Goal: Transaction & Acquisition: Purchase product/service

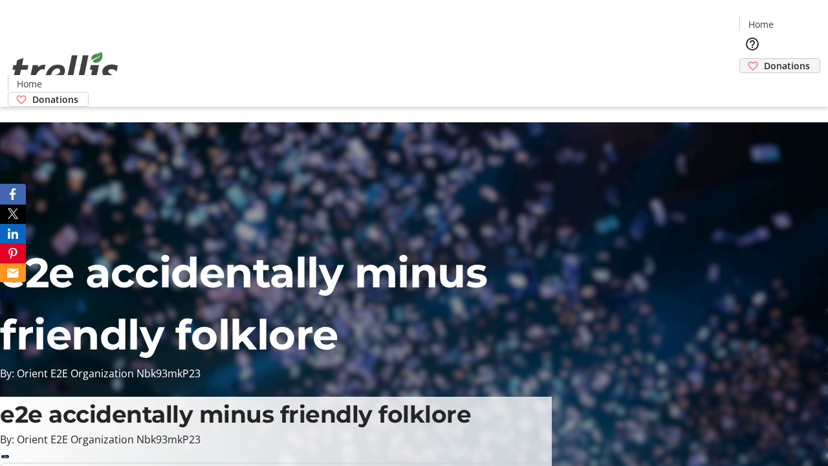
click at [764, 59] on span "Donations" at bounding box center [787, 66] width 46 height 14
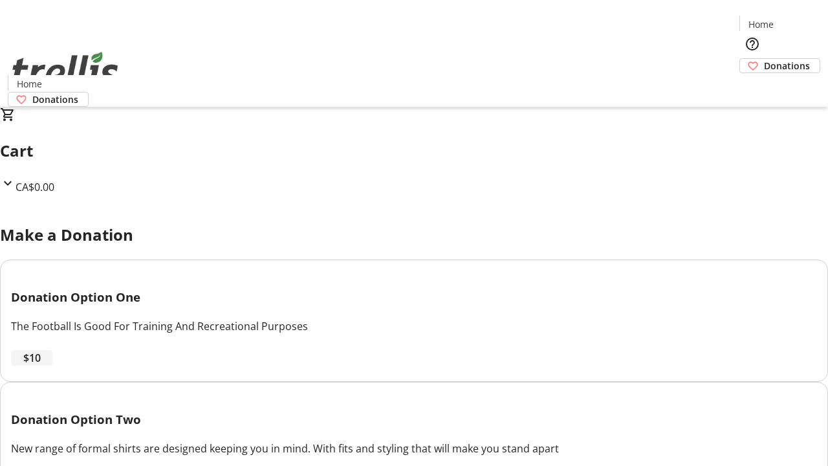
click at [41, 366] on span "$10" at bounding box center [31, 358] width 17 height 16
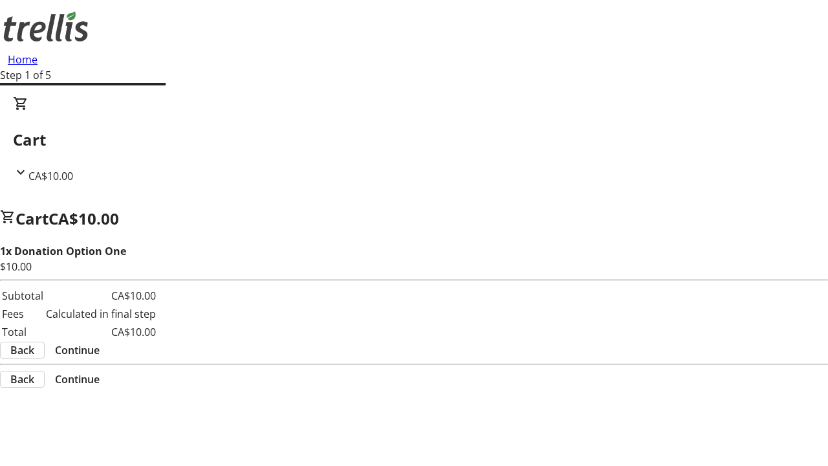
select select "CA"
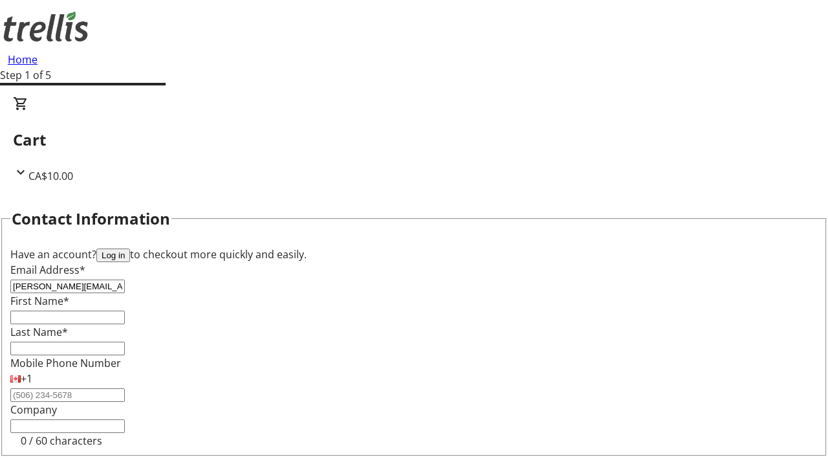
type input "[PERSON_NAME][EMAIL_ADDRESS][DOMAIN_NAME]"
type input "[PERSON_NAME]"
type input "Ondricka"
type input "[STREET_ADDRESS][PERSON_NAME]"
type input "Kelowna"
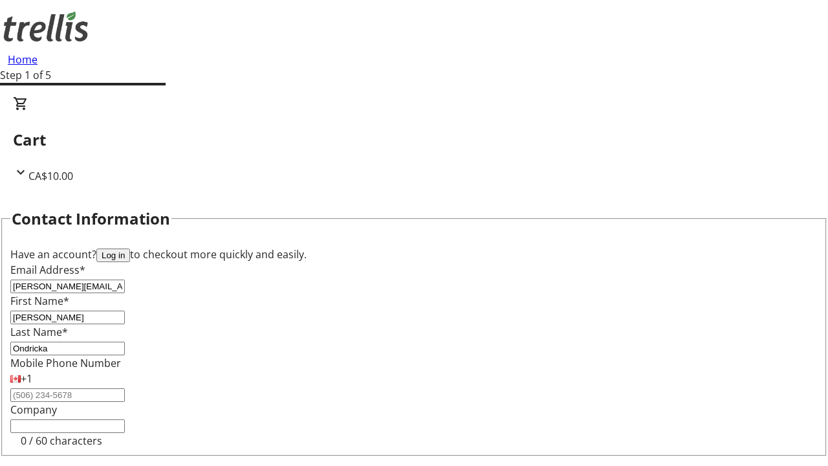
select select "BC"
type input "Kelowna"
type input "V1Y 0C2"
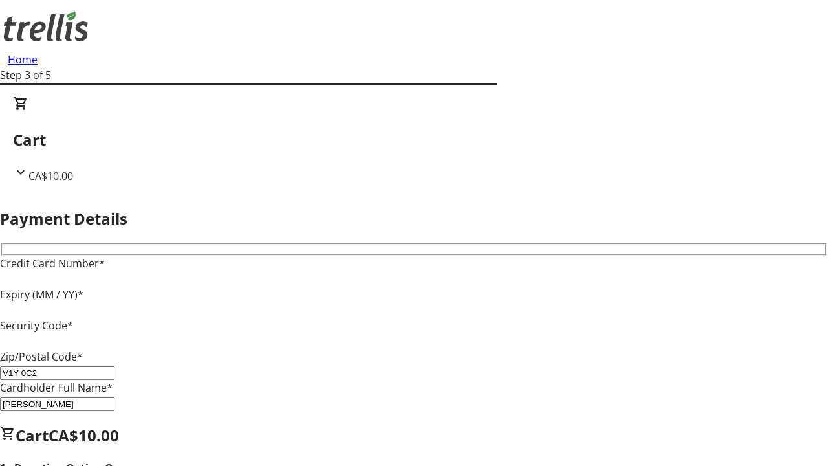
type input "V1Y 0C2"
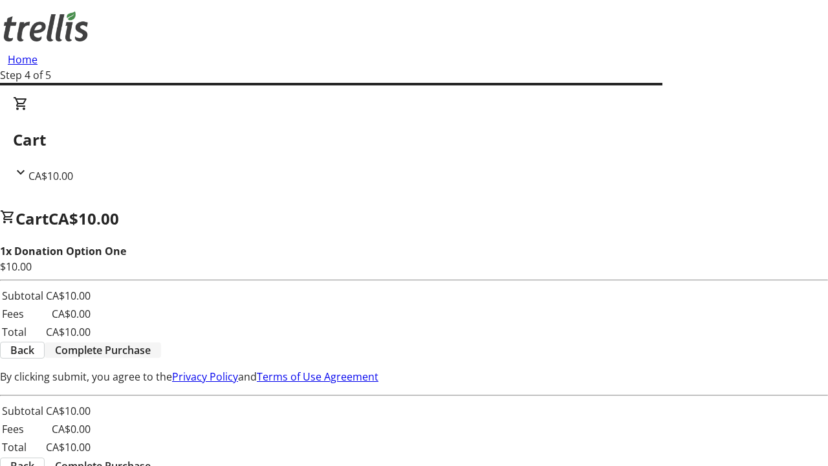
click at [151, 342] on span "Complete Purchase" at bounding box center [103, 350] width 96 height 16
